Goal: Task Accomplishment & Management: Use online tool/utility

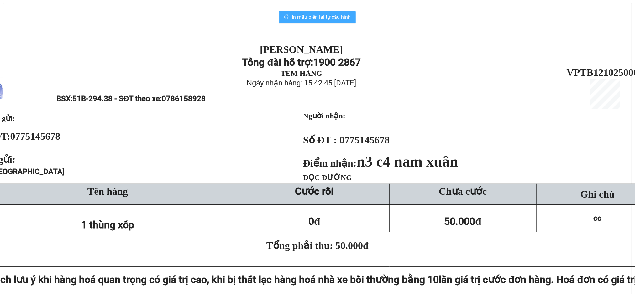
click at [346, 16] on span "In mẫu biên lai tự cấu hình" at bounding box center [321, 17] width 59 height 8
